Goal: Information Seeking & Learning: Learn about a topic

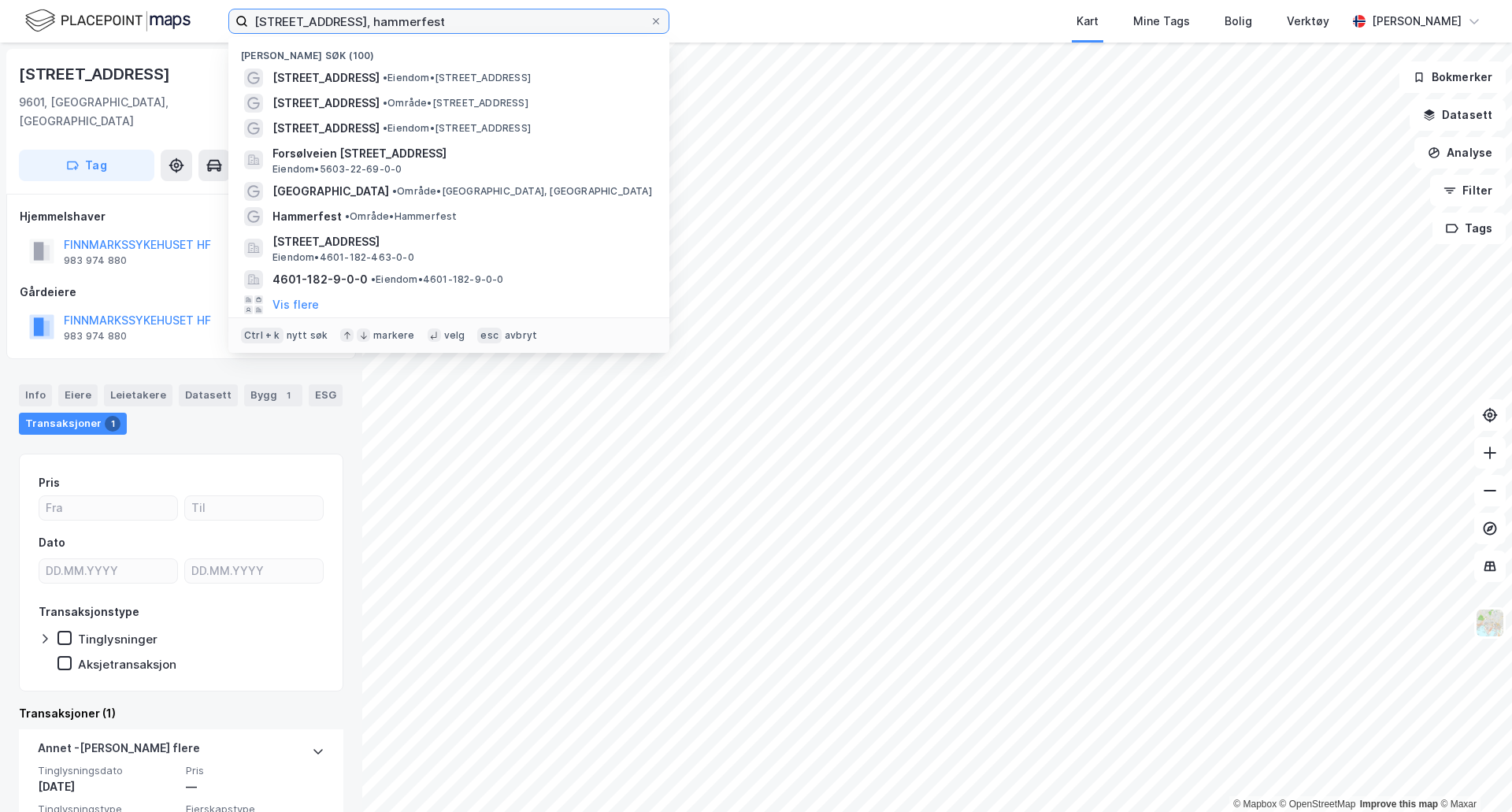
click at [547, 19] on input "[STREET_ADDRESS], hammerfest" at bounding box center [448, 21] width 401 height 23
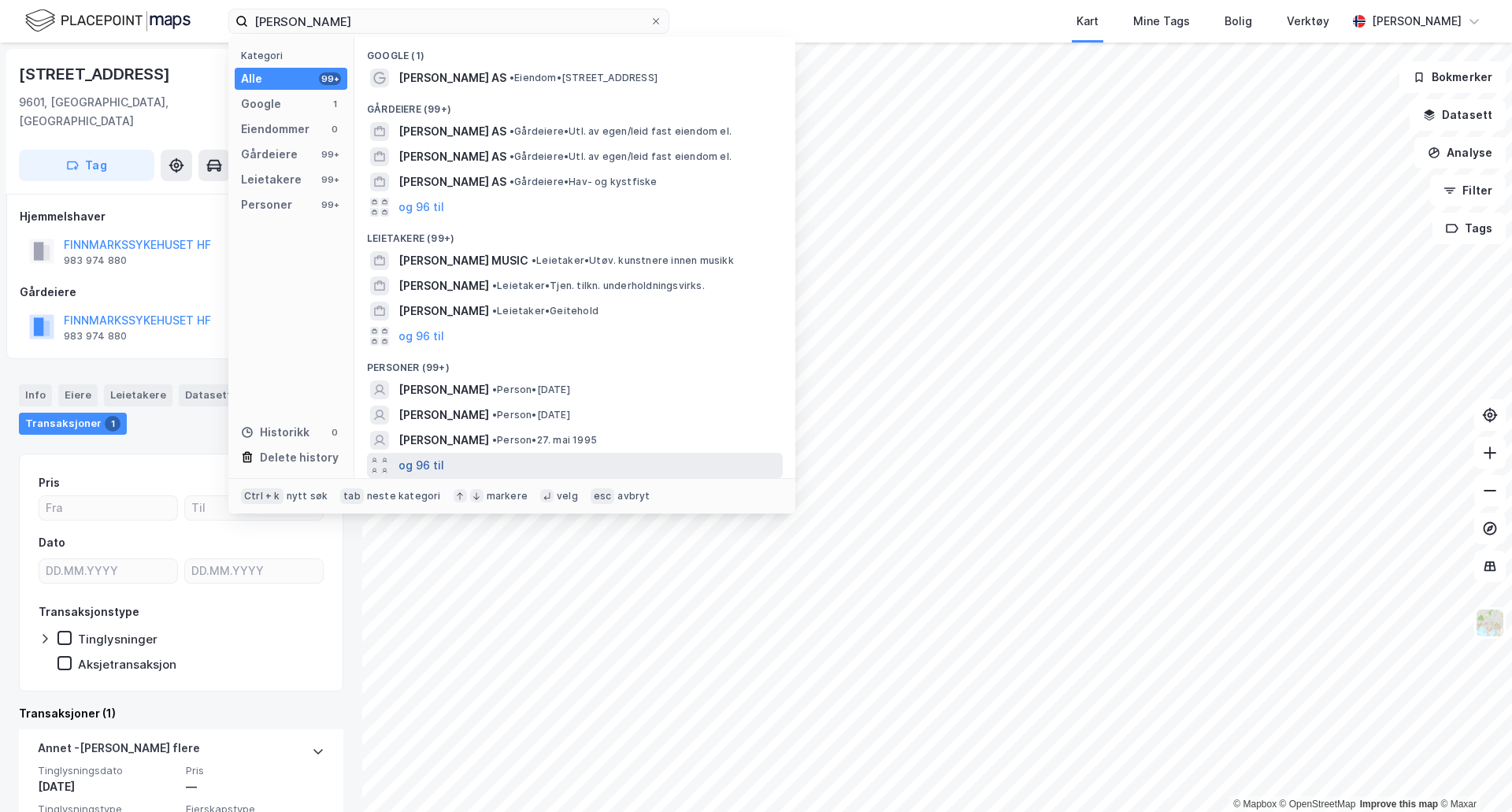
click at [432, 458] on button "og 96 til" at bounding box center [421, 465] width 46 height 19
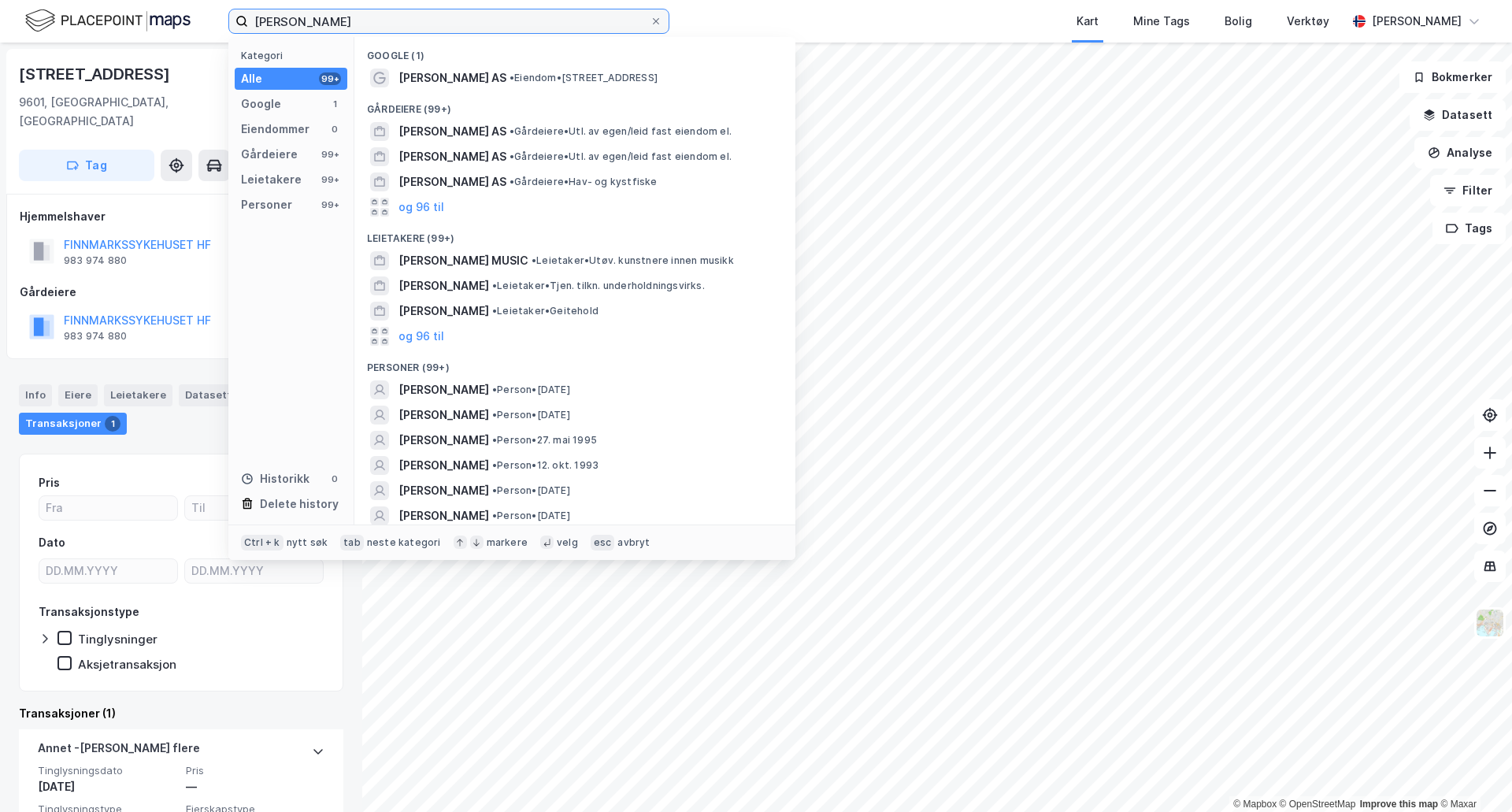
click at [417, 25] on input "[PERSON_NAME]" at bounding box center [448, 21] width 401 height 23
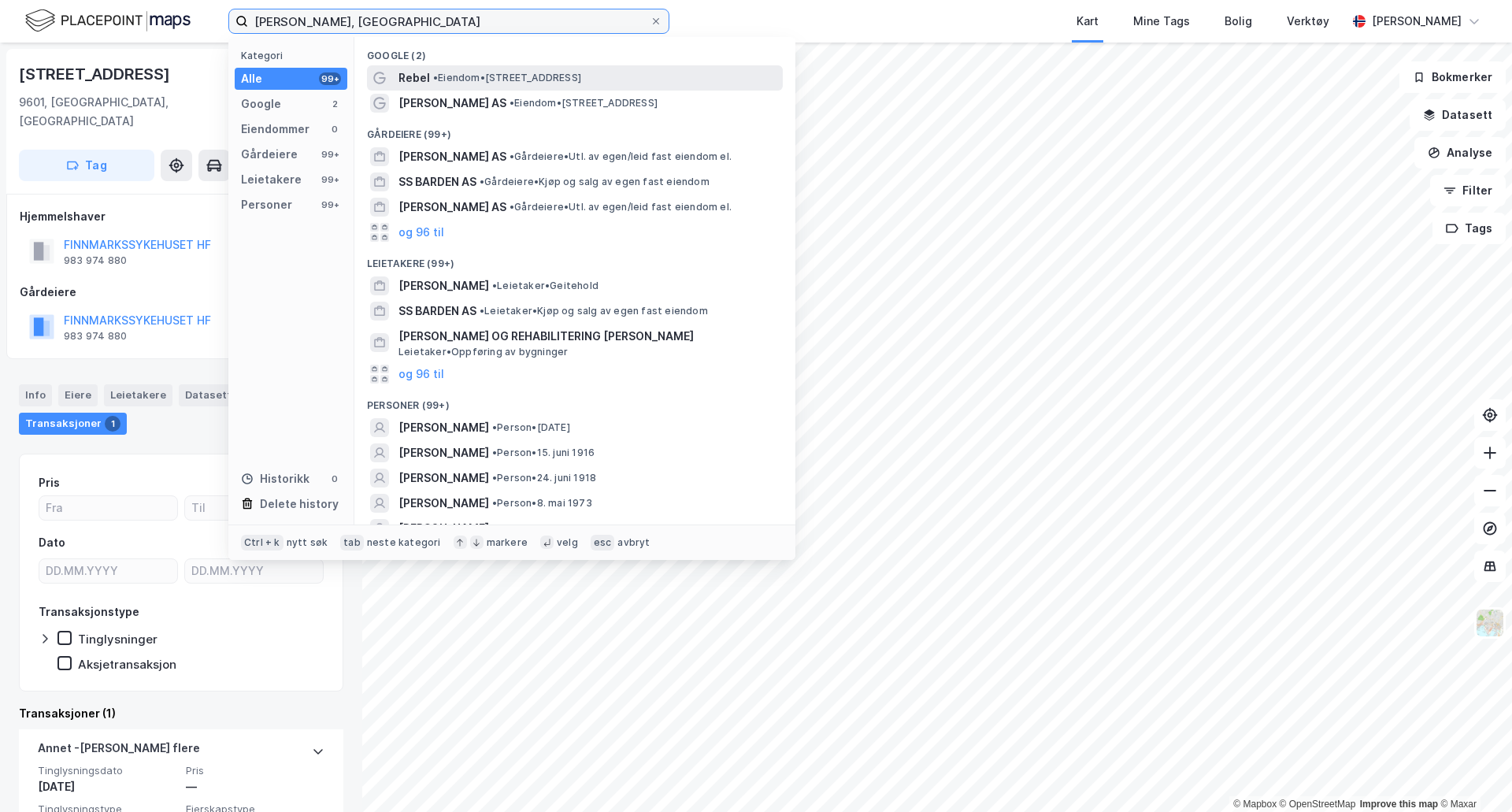
type input "[PERSON_NAME], [GEOGRAPHIC_DATA]"
click at [452, 75] on span "• Eiendom • [STREET_ADDRESS]" at bounding box center [507, 78] width 148 height 13
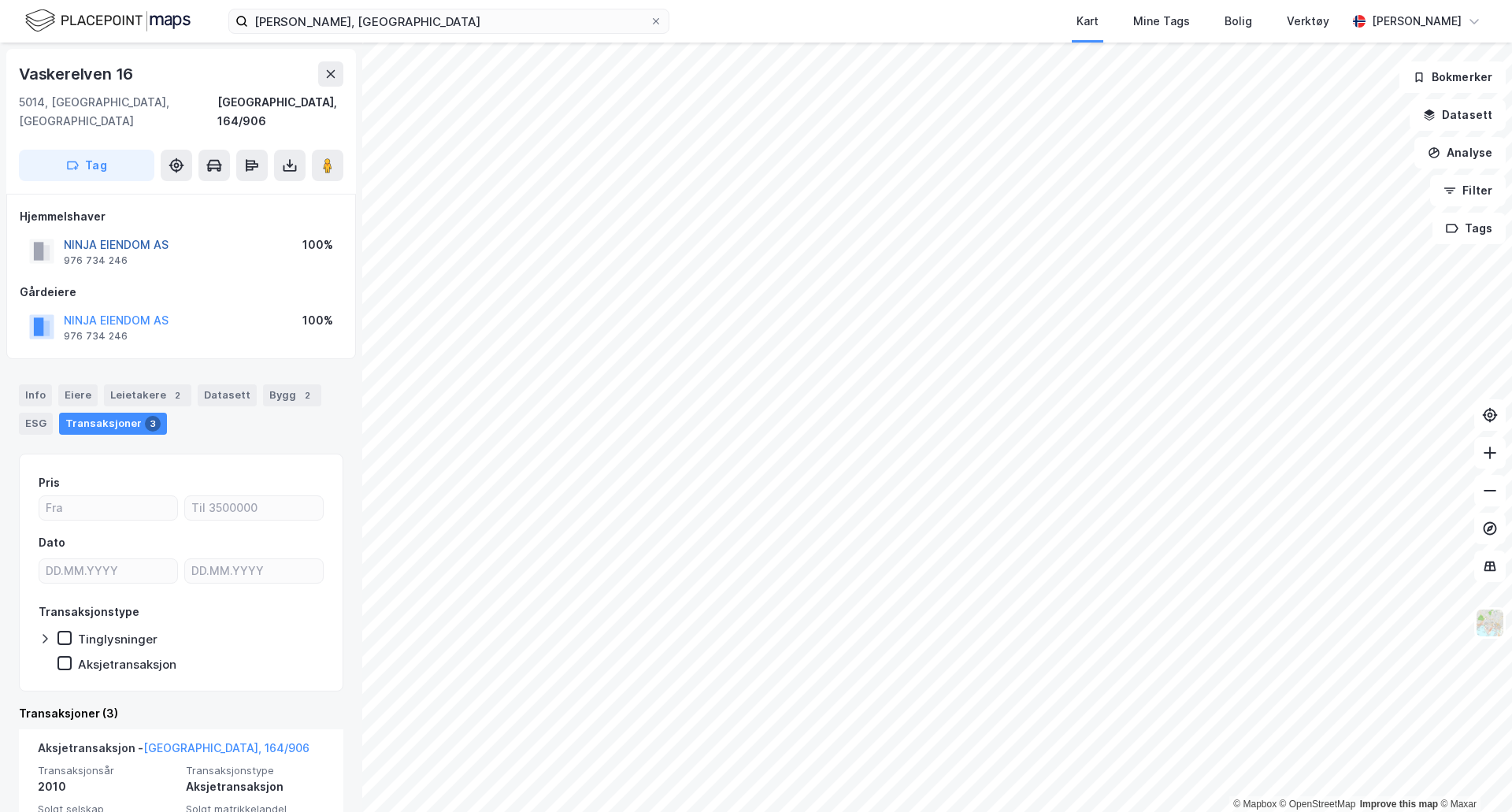
click at [0, 0] on button "NINJA EIENDOM AS" at bounding box center [0, 0] width 0 height 0
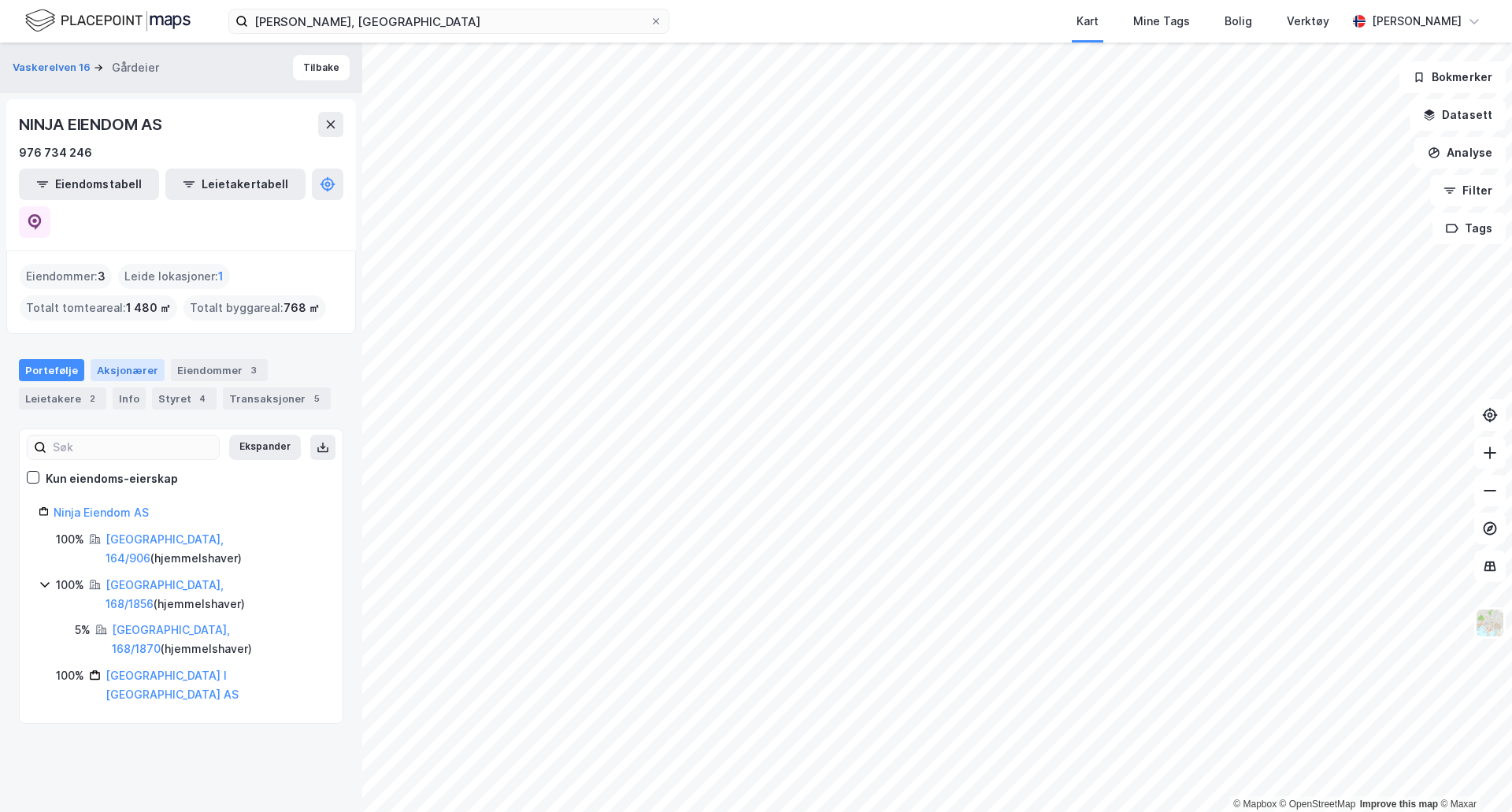
click at [112, 359] on div "Aksjonærer" at bounding box center [127, 369] width 74 height 22
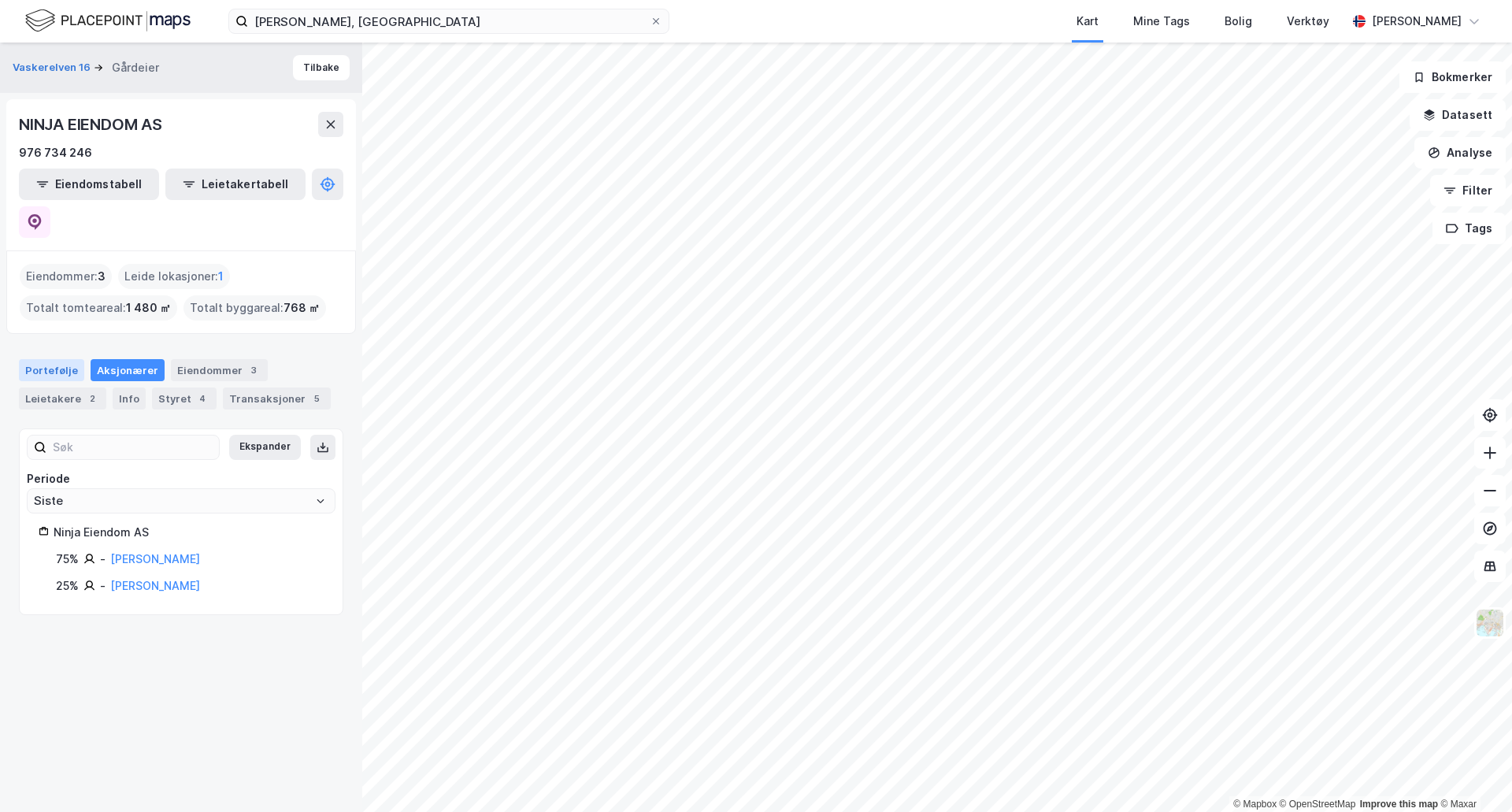
click at [57, 359] on div "Portefølje" at bounding box center [51, 369] width 65 height 22
